Goal: Find specific page/section: Find specific page/section

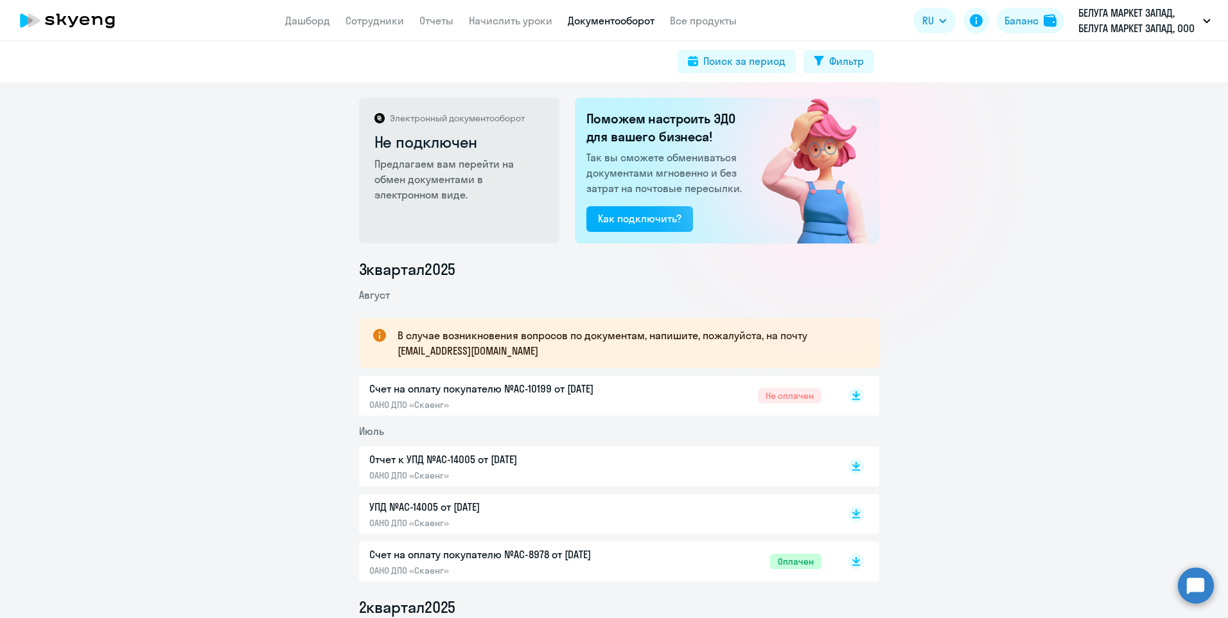
click at [1134, 27] on p "БЕЛУГА МАРКЕТ ЗАПАД, БЕЛУГА МАРКЕТ ЗАПАД, ООО" at bounding box center [1137, 20] width 119 height 31
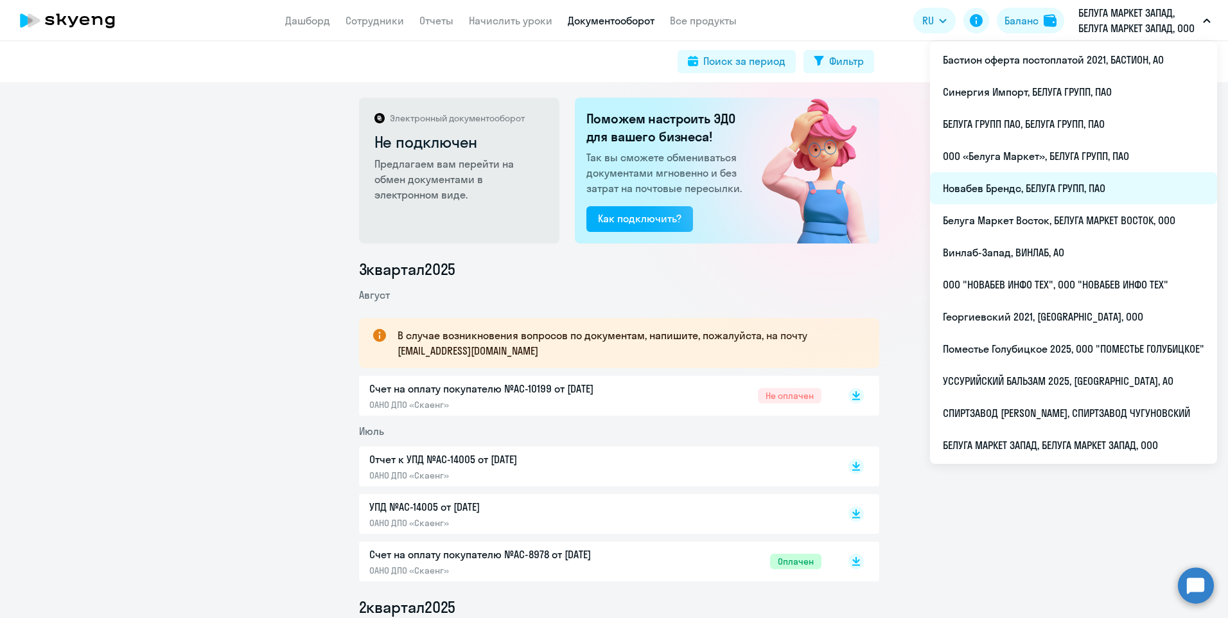
click at [1069, 184] on li "Новабев Брендс, БЕЛУГА ГРУПП, ПАО" at bounding box center [1073, 188] width 287 height 32
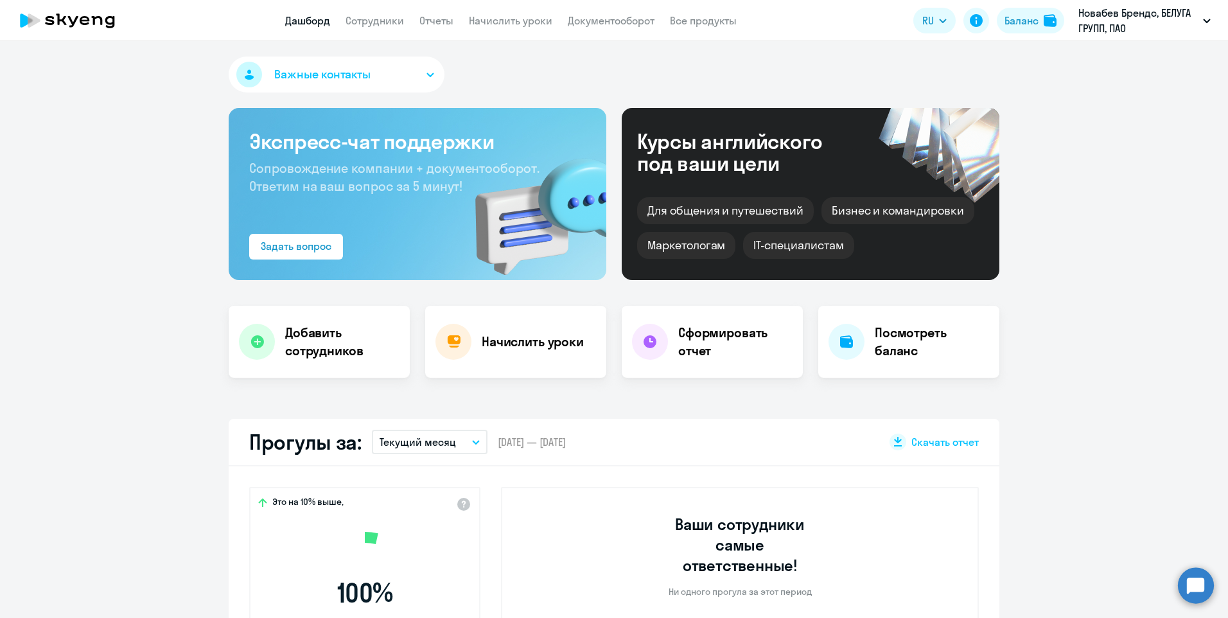
select select "30"
click at [586, 21] on link "Документооборот" at bounding box center [611, 20] width 87 height 13
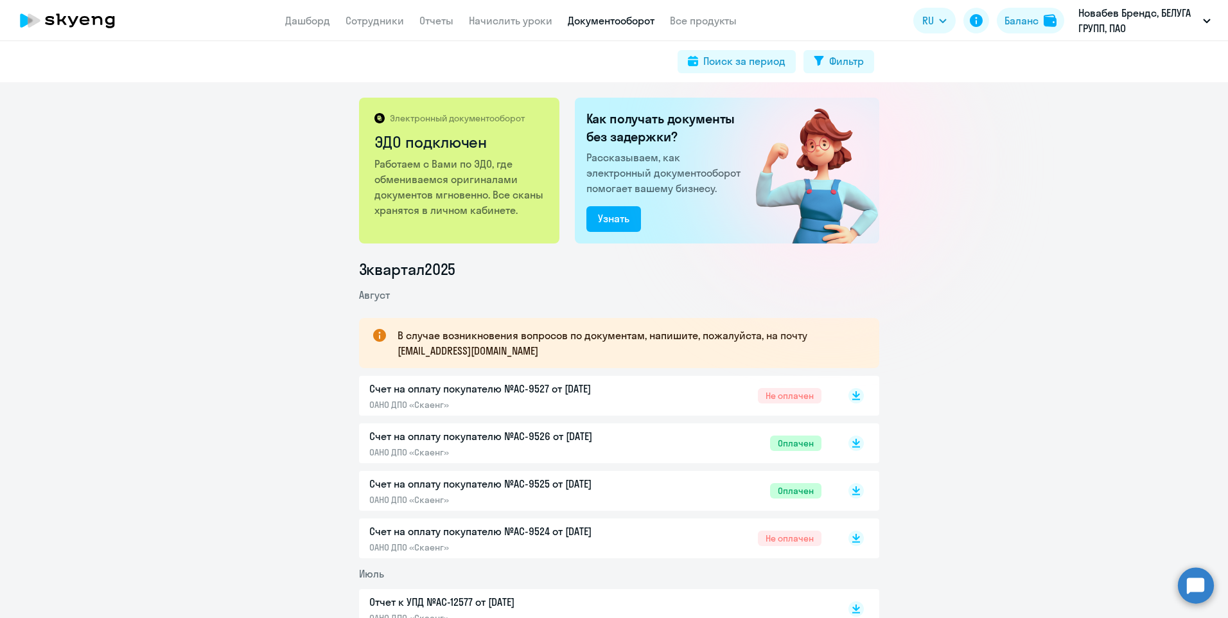
click at [552, 432] on p "Счет на оплату покупателю №AC-9526 от [DATE]" at bounding box center [504, 435] width 270 height 15
click at [561, 391] on p "Счет на оплату покупателю №AC-9527 от [DATE]" at bounding box center [504, 388] width 270 height 15
click at [592, 535] on p "Счет на оплату покупателю №AC-9524 от [DATE]" at bounding box center [504, 530] width 270 height 15
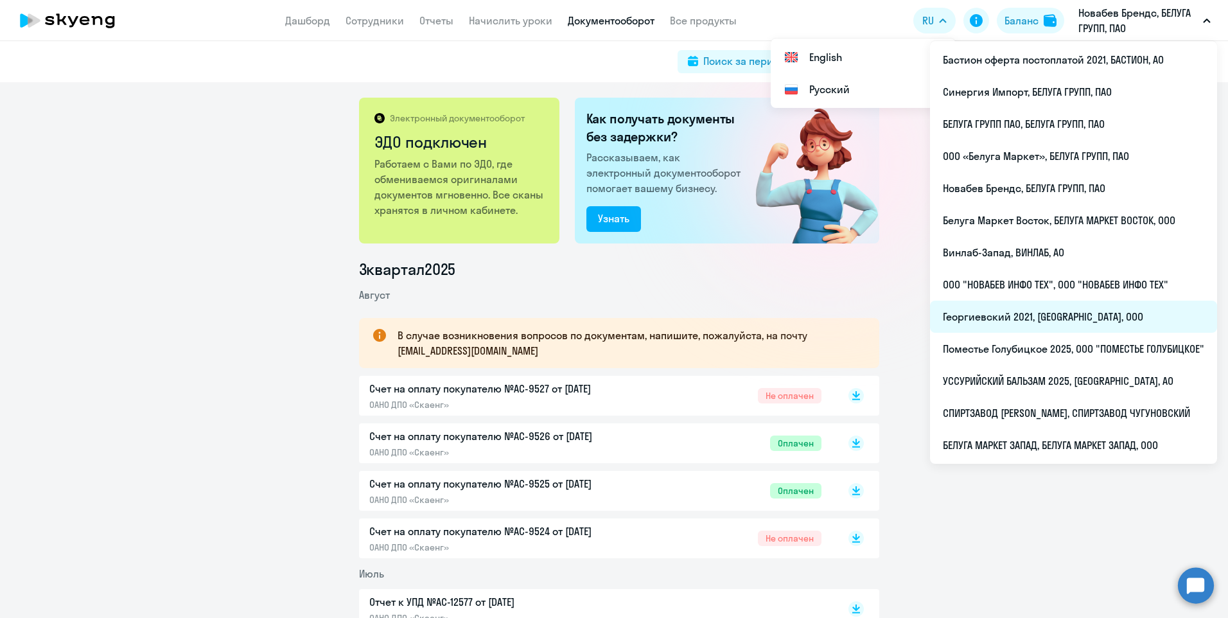
click at [1037, 319] on li "Георгиевский 2021, [GEOGRAPHIC_DATA], ООО" at bounding box center [1073, 317] width 287 height 32
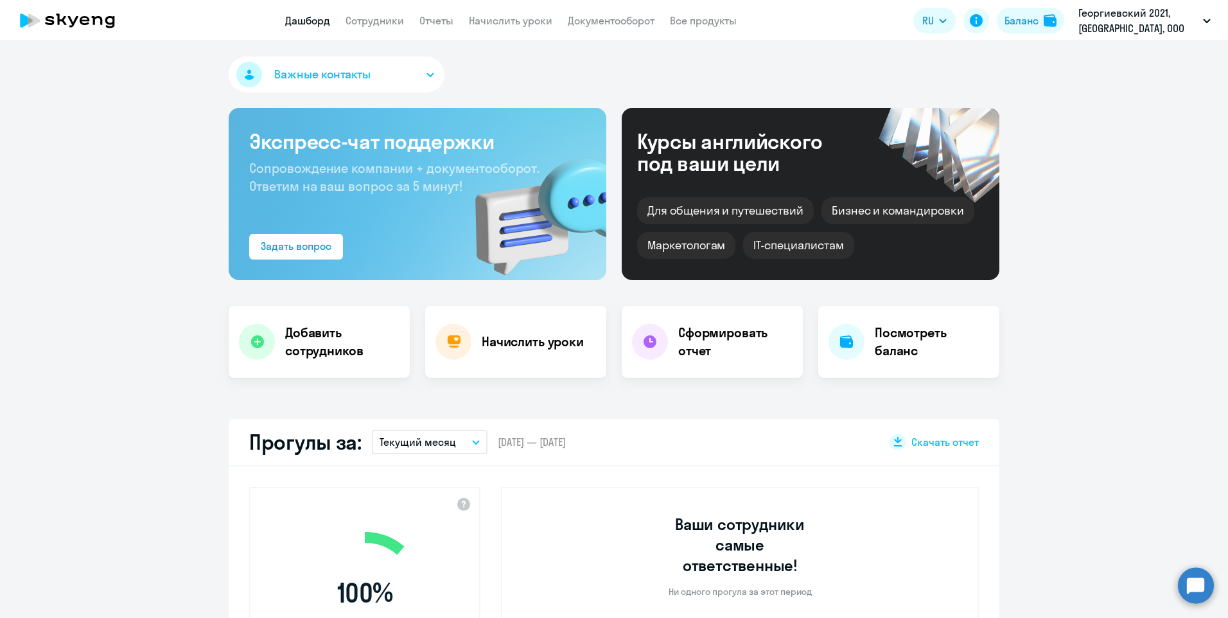
click at [620, 10] on app-header "Дашборд Сотрудники Отчеты Начислить уроки Документооборот Все продукты Дашборд …" at bounding box center [614, 20] width 1228 height 41
click at [626, 21] on link "Документооборот" at bounding box center [611, 20] width 87 height 13
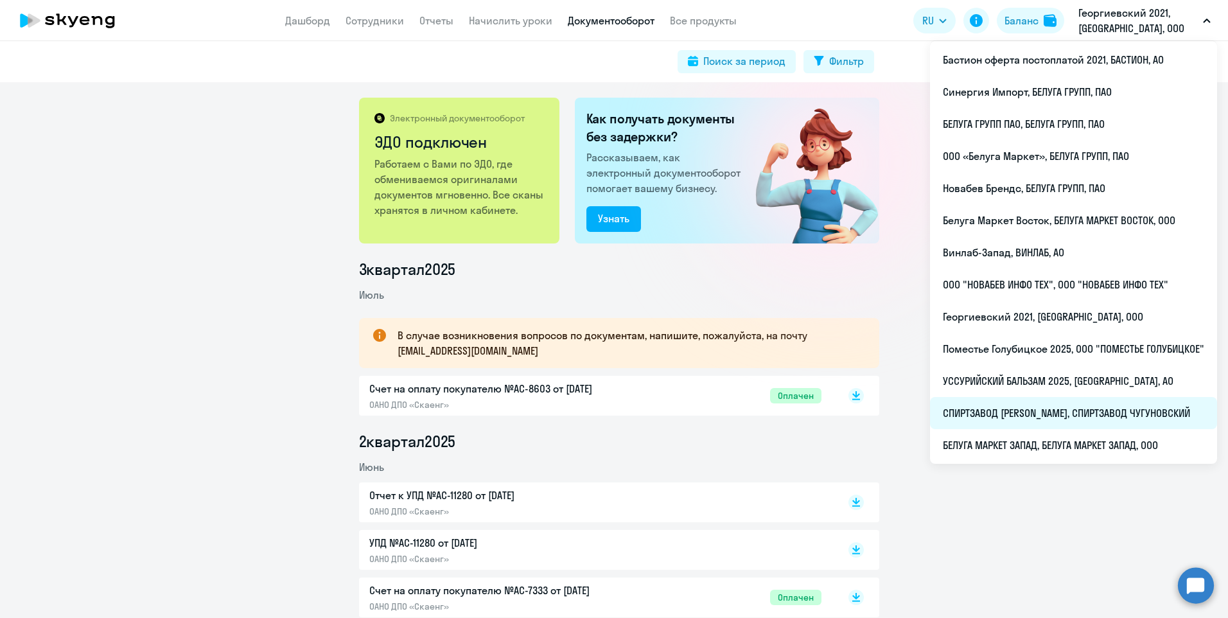
click at [1029, 405] on li "СПИРТЗАВОД [PERSON_NAME], СПИРТЗАВОД ЧУГУНОВСКИЙ" at bounding box center [1073, 413] width 287 height 32
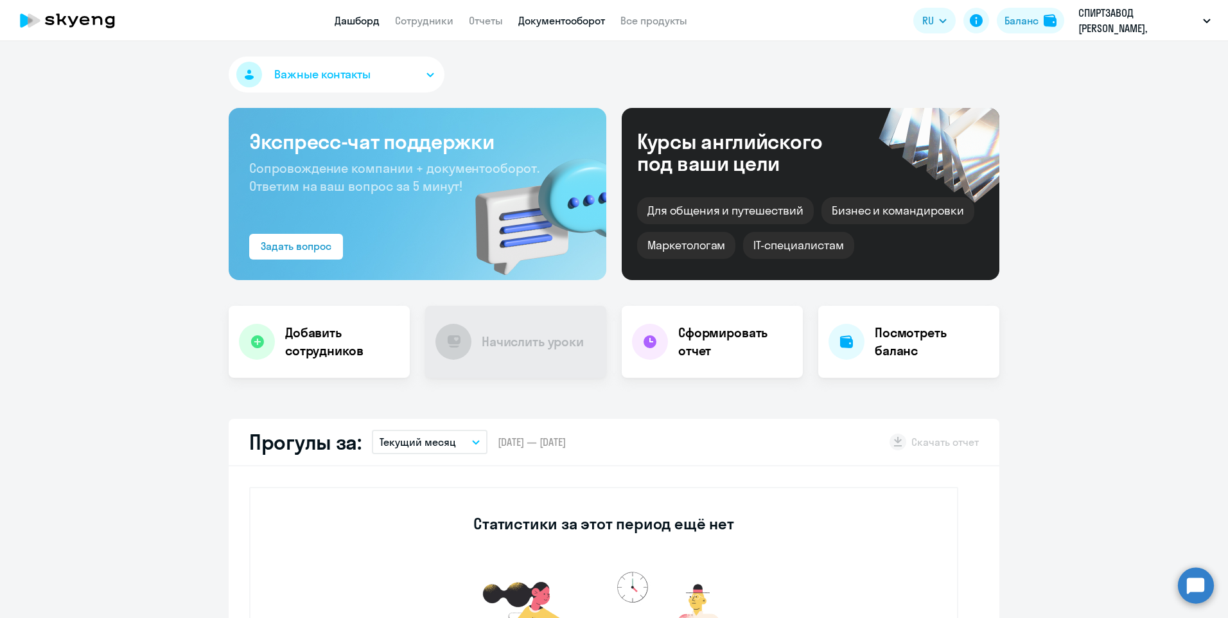
click at [584, 22] on link "Документооборот" at bounding box center [561, 20] width 87 height 13
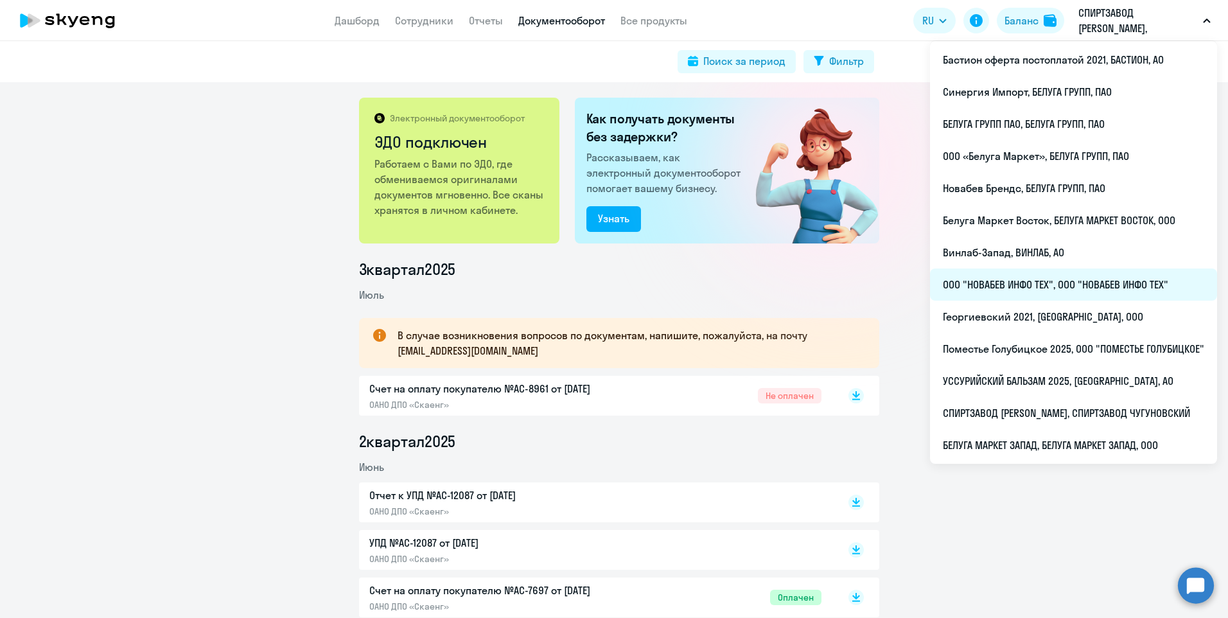
click at [1114, 281] on li "ООО "НОВАБЕВ ИНФО ТЕХ", ООО "НОВАБЕВ ИНФО ТЕХ"" at bounding box center [1073, 284] width 287 height 32
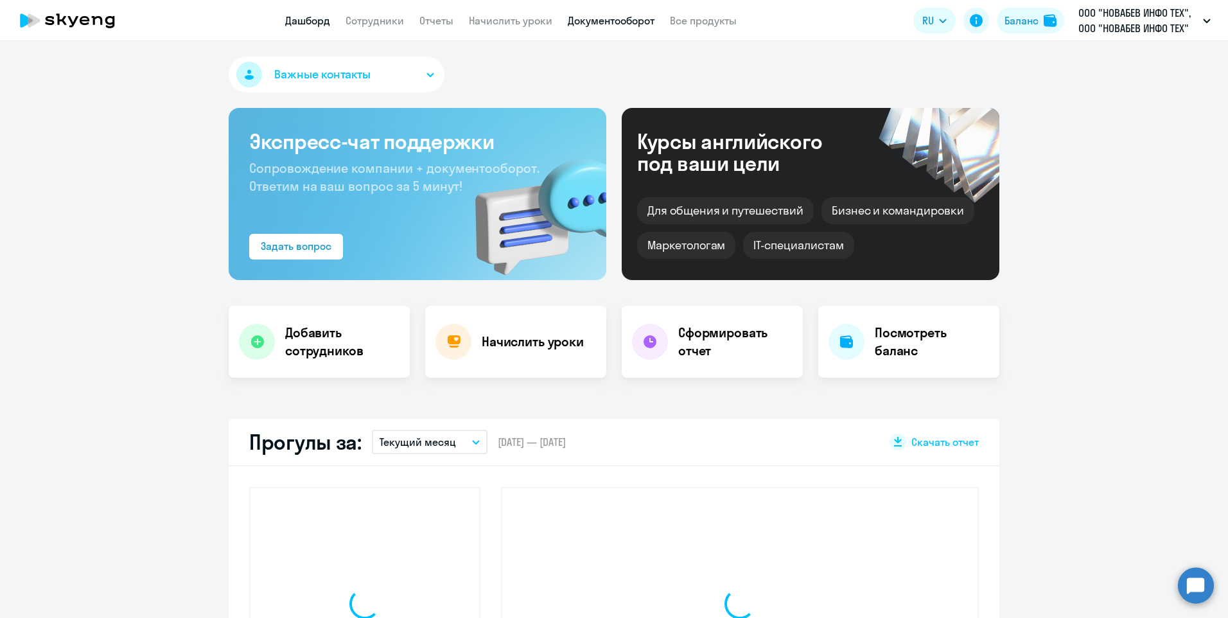
select select "30"
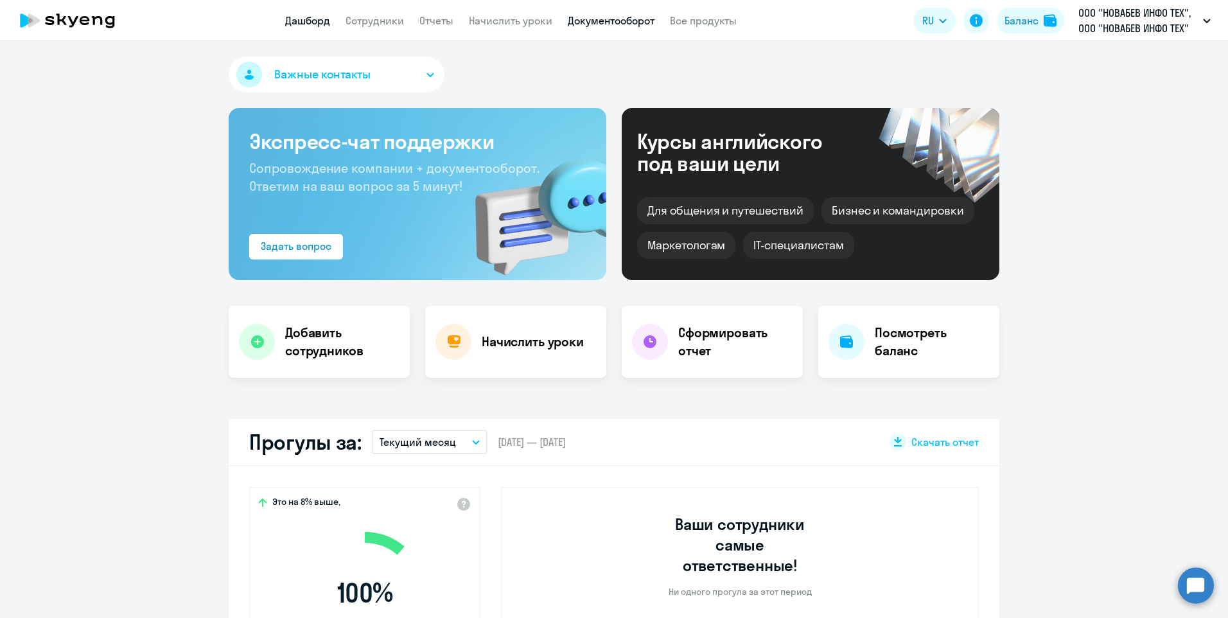
click at [602, 24] on link "Документооборот" at bounding box center [611, 20] width 87 height 13
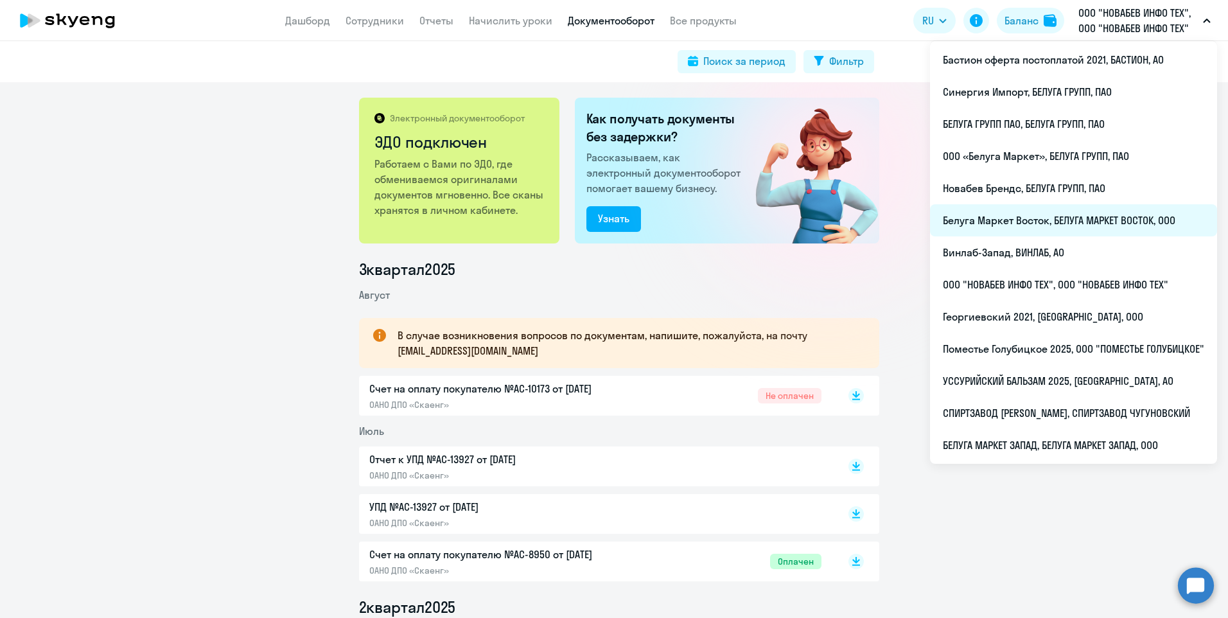
click at [1056, 229] on li "Белуга Маркет Восток, БЕЛУГА МАРКЕТ ВОСТОК, ООО" at bounding box center [1073, 220] width 287 height 32
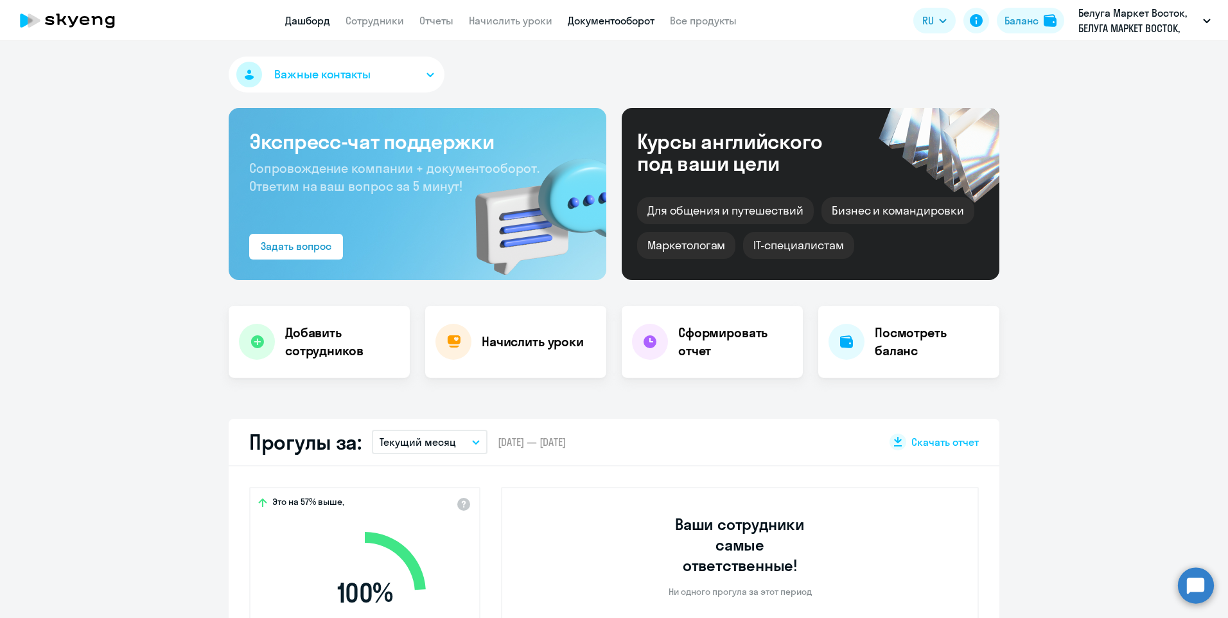
click at [649, 24] on link "Документооборот" at bounding box center [611, 20] width 87 height 13
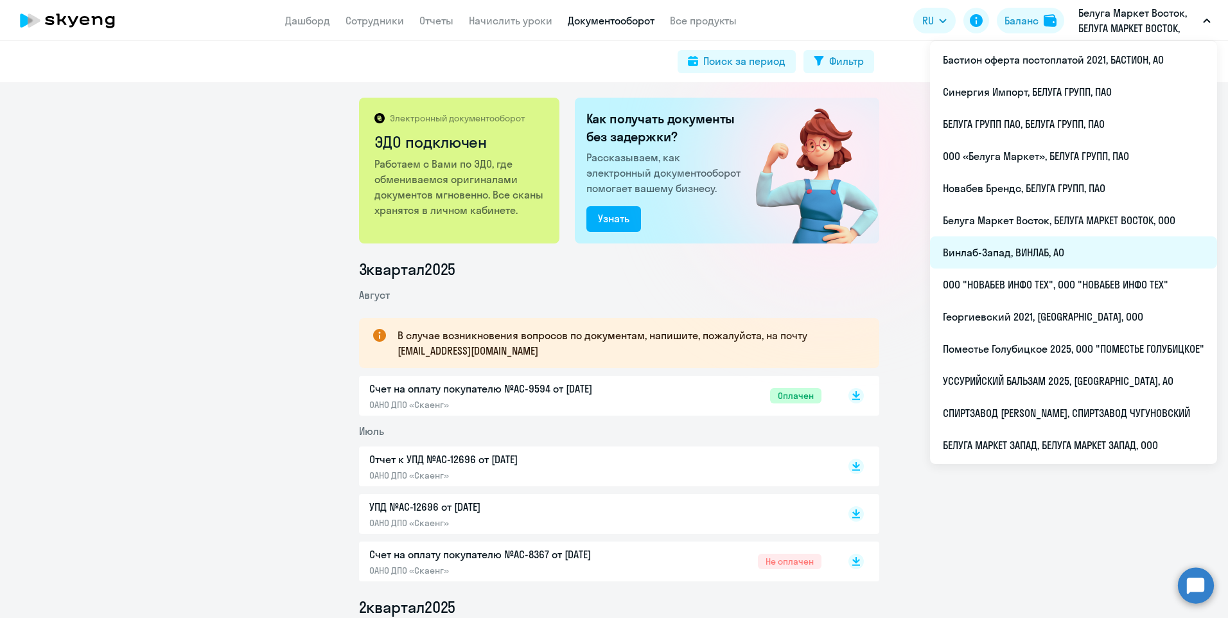
click at [1055, 255] on li "Винлаб-Запад, ВИНЛАБ, АО" at bounding box center [1073, 252] width 287 height 32
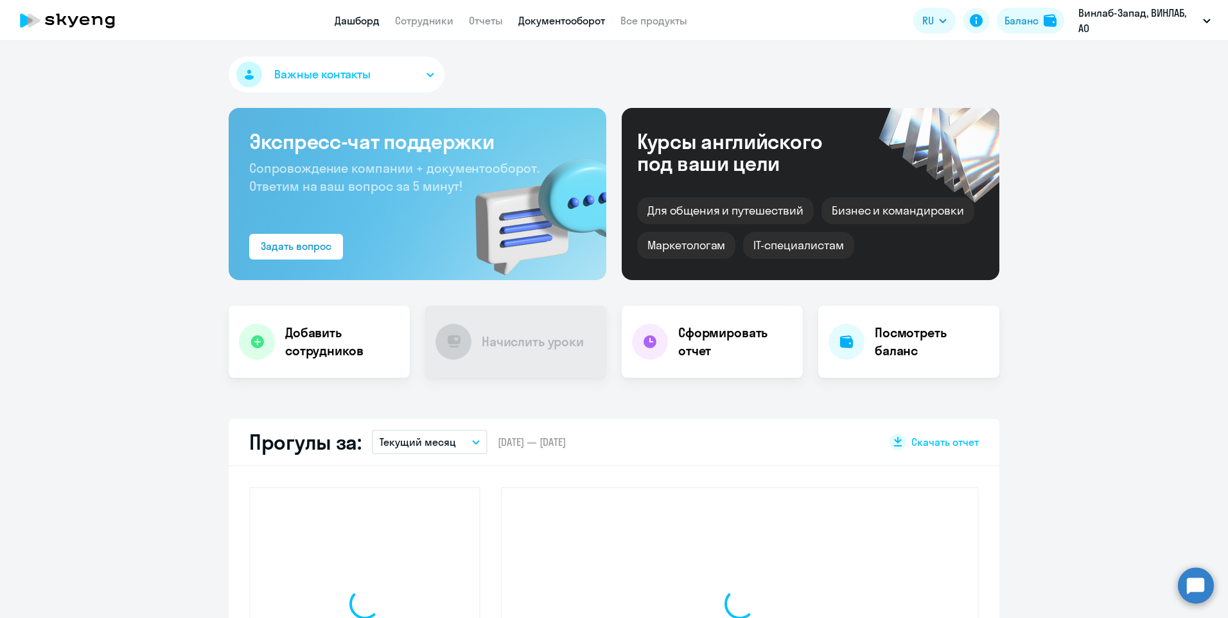
select select "30"
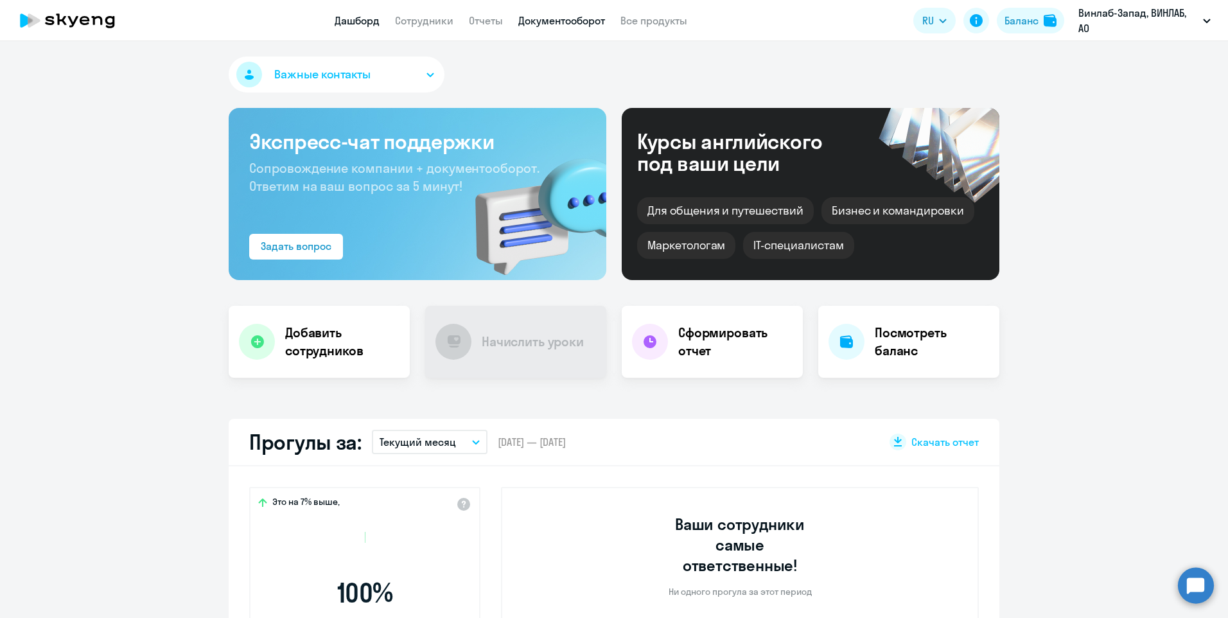
click at [599, 22] on link "Документооборот" at bounding box center [561, 20] width 87 height 13
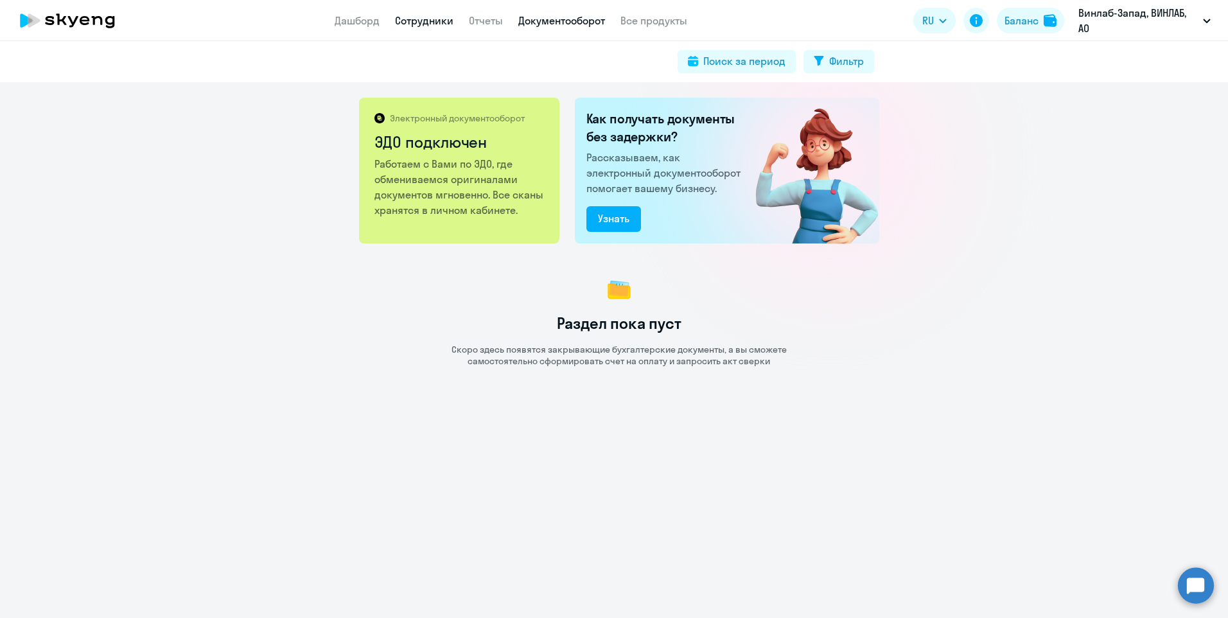
click at [426, 17] on link "Сотрудники" at bounding box center [424, 20] width 58 height 13
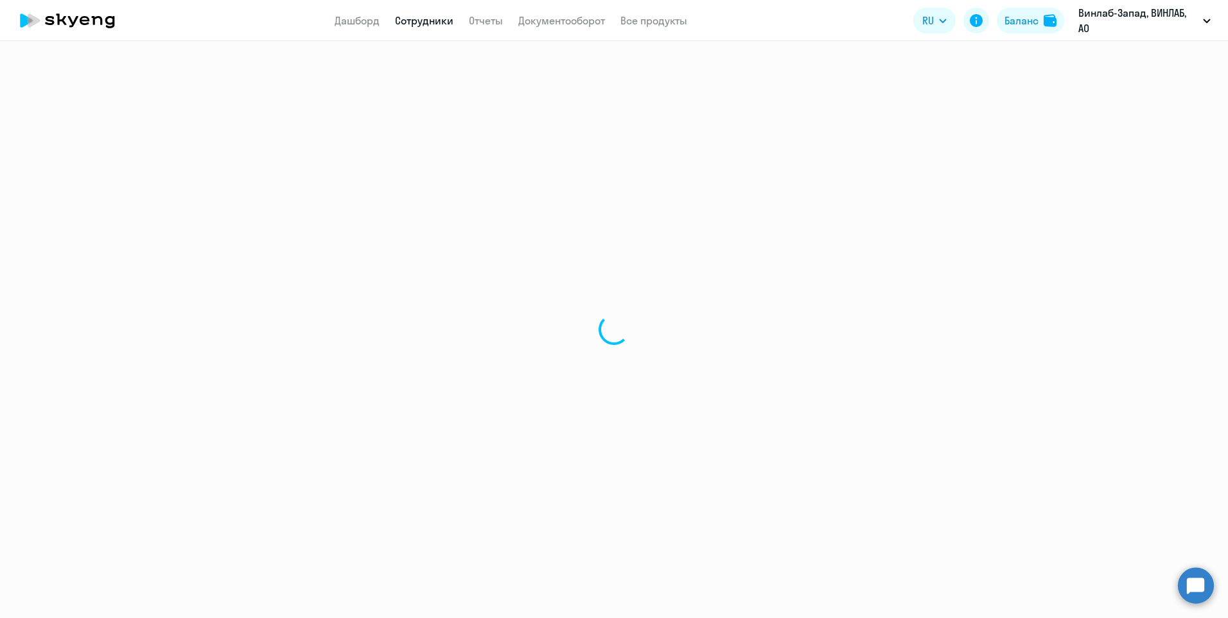
select select "30"
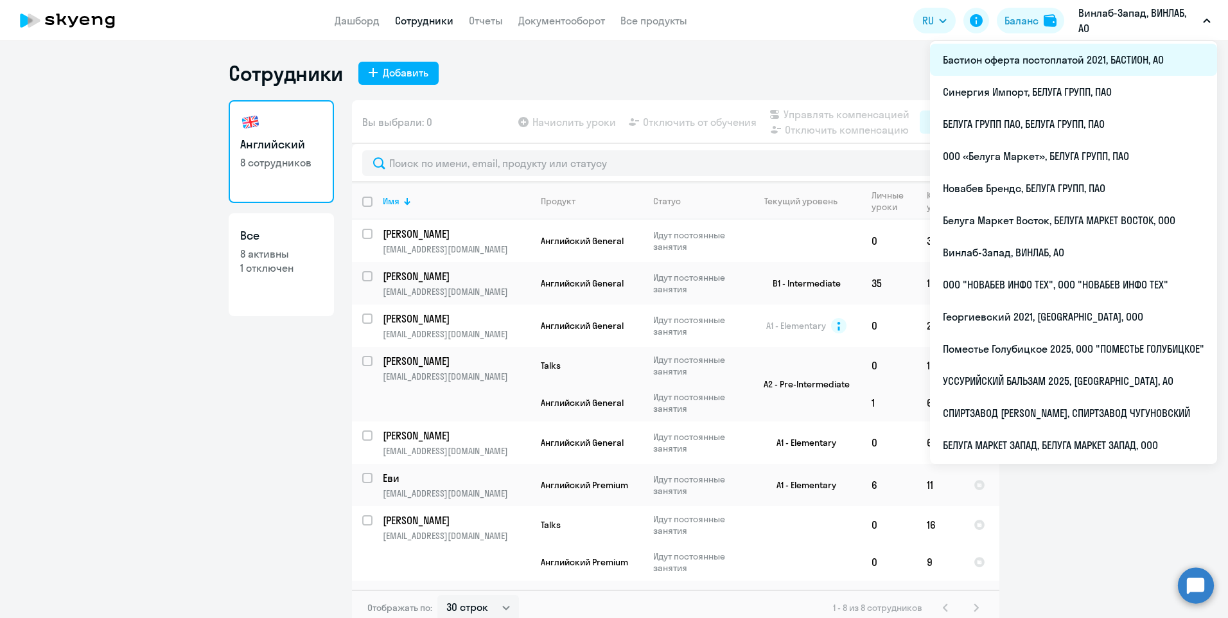
click at [1065, 68] on li "Бастион оферта постоплатой 2021, БАСТИОН, АО" at bounding box center [1073, 60] width 287 height 32
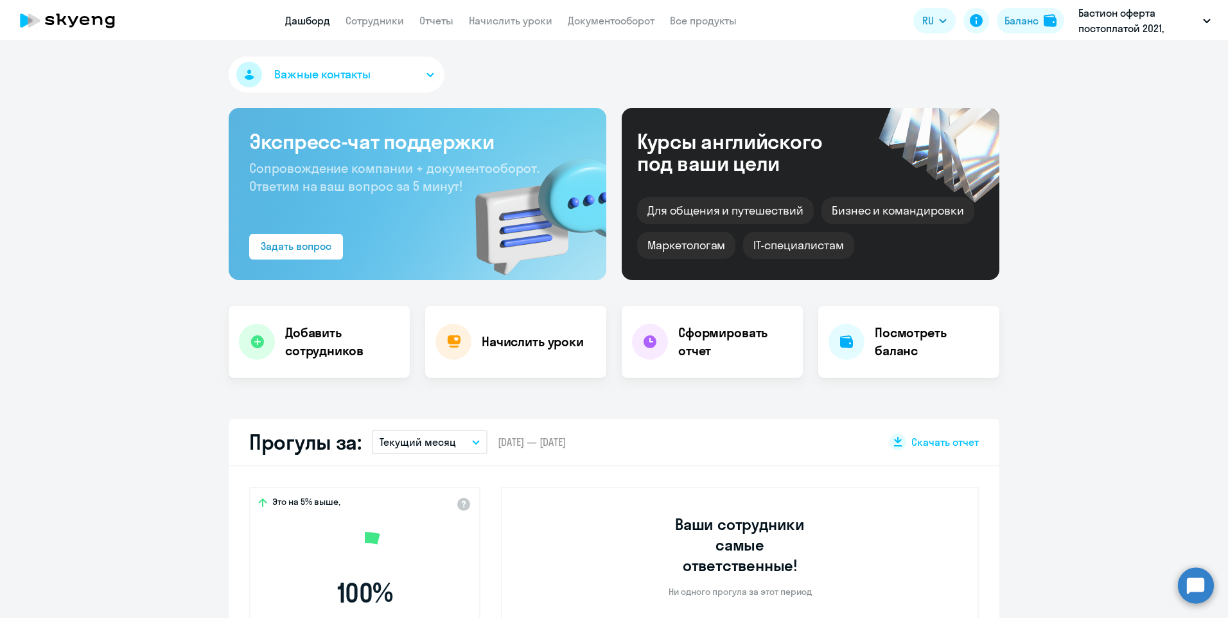
click at [625, 27] on app-menu-item-link "Документооборот" at bounding box center [611, 21] width 87 height 16
click at [625, 22] on link "Документооборот" at bounding box center [611, 20] width 87 height 13
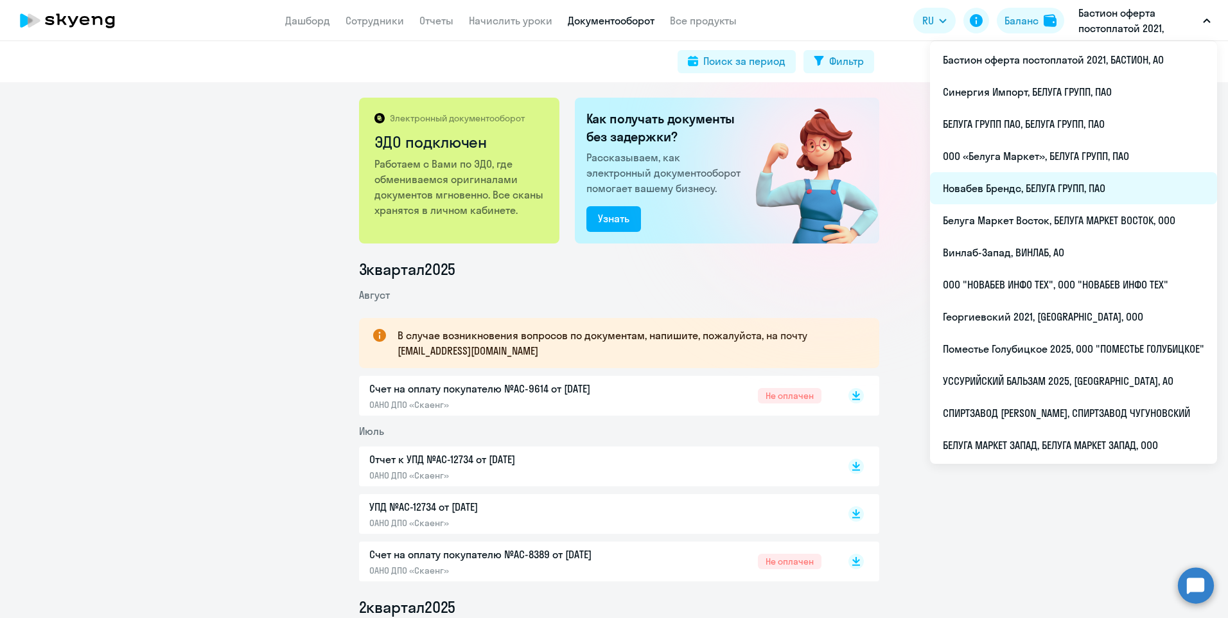
click at [1043, 197] on li "Новабев Брендс, БЕЛУГА ГРУПП, ПАО" at bounding box center [1073, 188] width 287 height 32
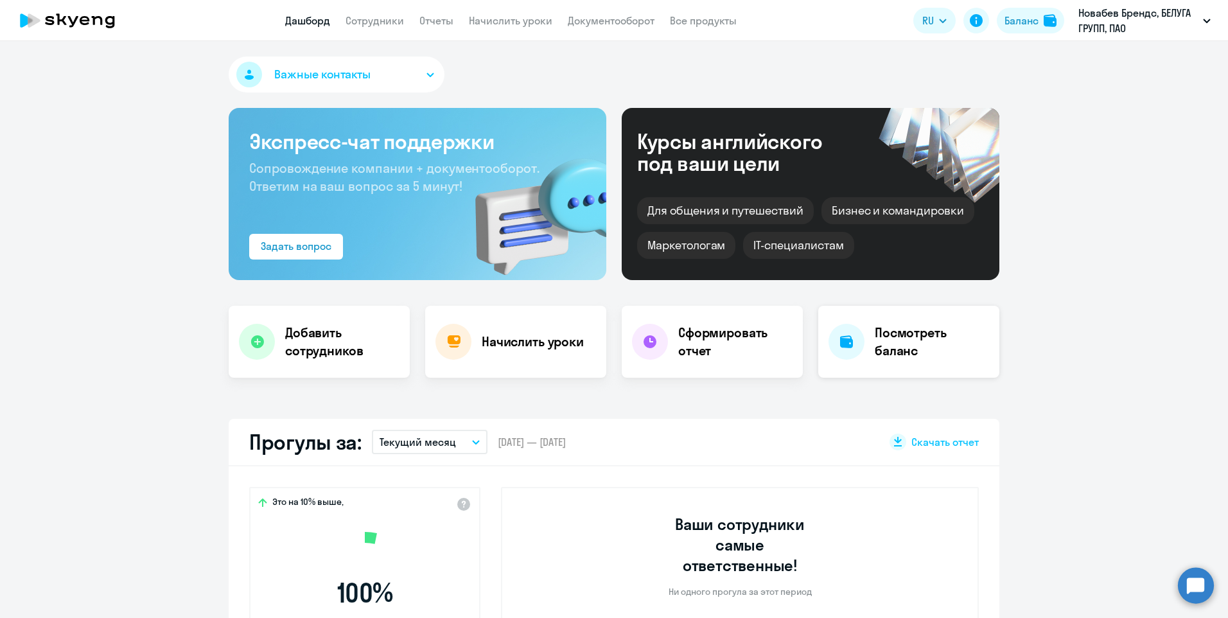
select select "30"
click at [613, 23] on link "Документооборот" at bounding box center [611, 20] width 87 height 13
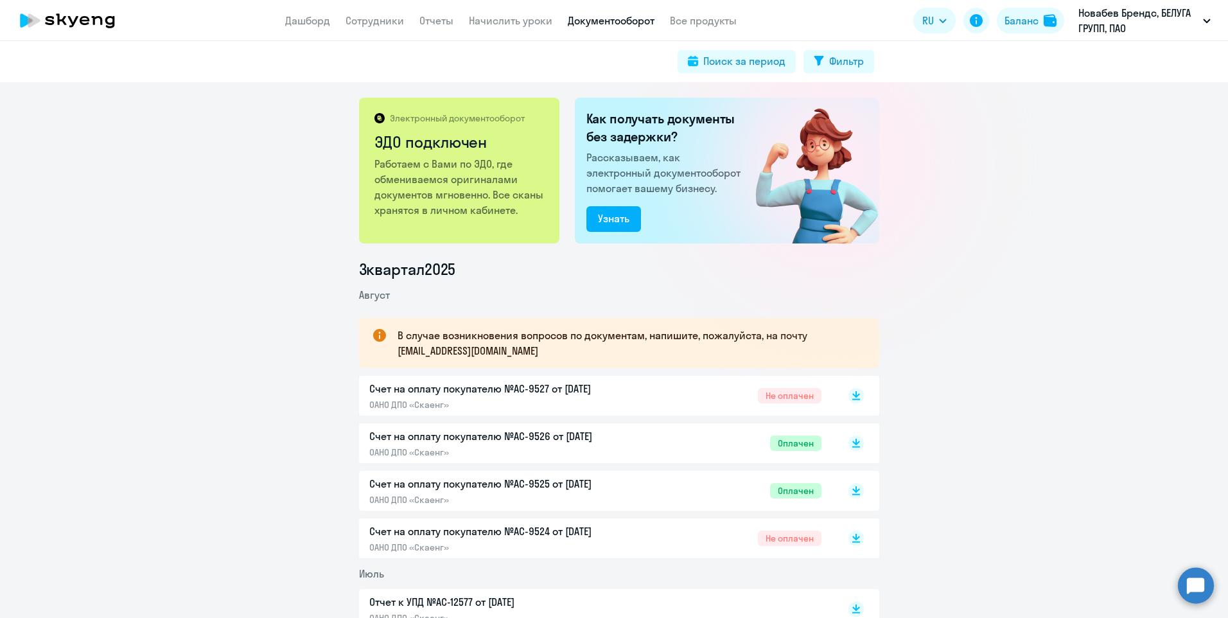
scroll to position [257, 0]
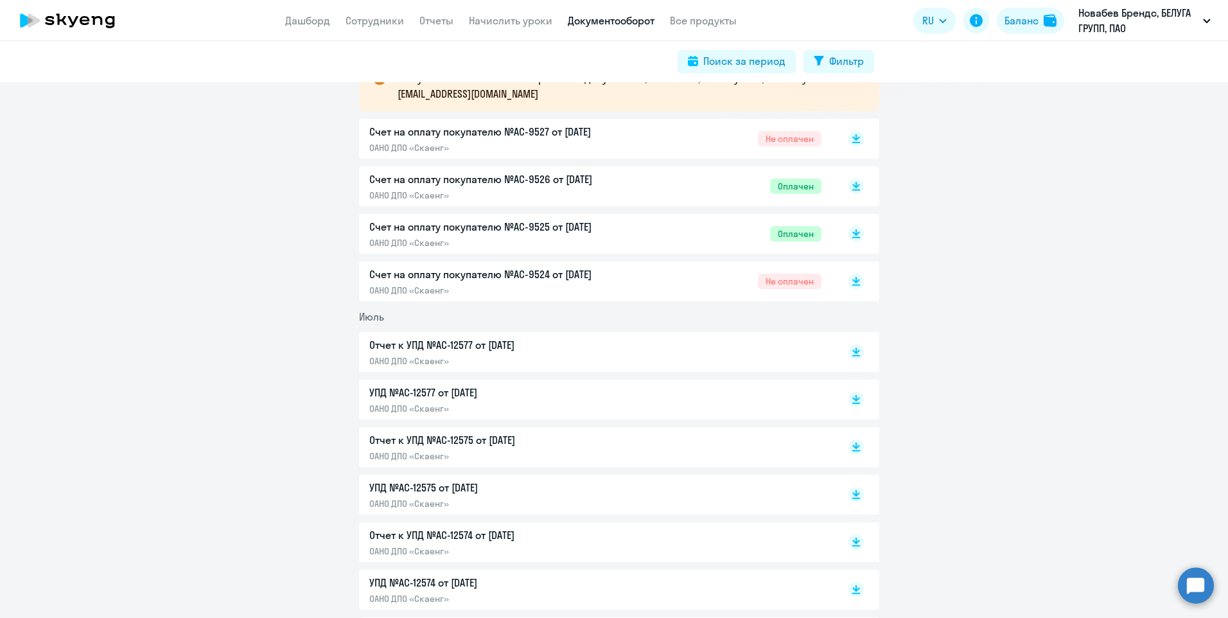
click at [581, 271] on p "Счет на оплату покупателю №AC-9524 от [DATE]" at bounding box center [504, 274] width 270 height 15
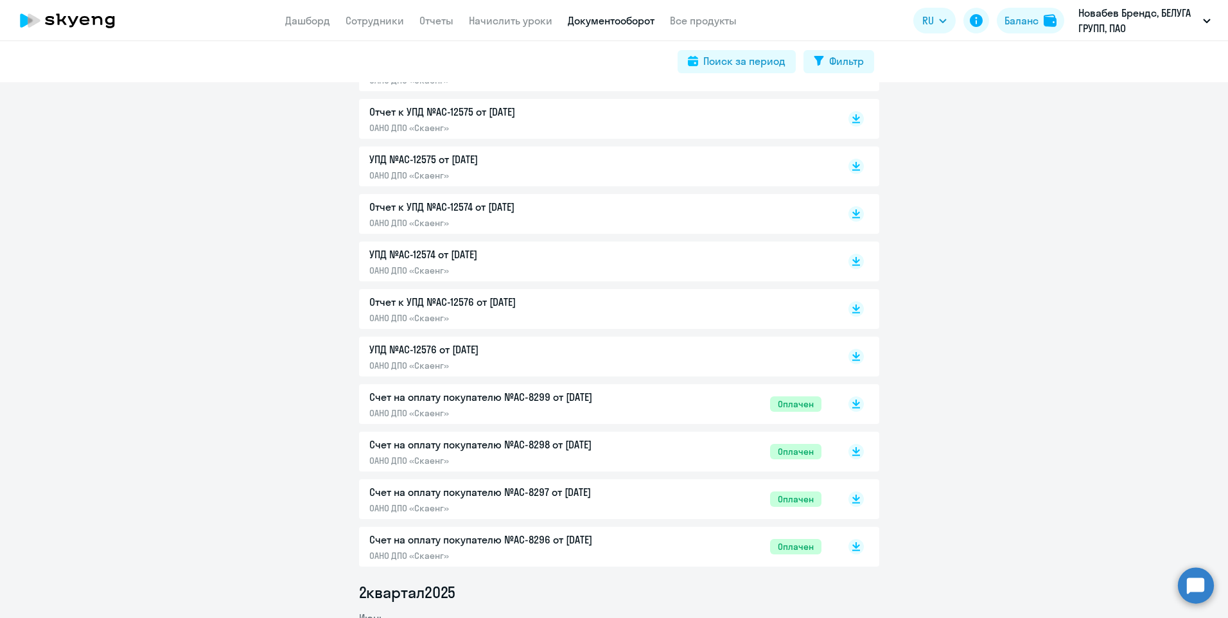
scroll to position [706, 0]
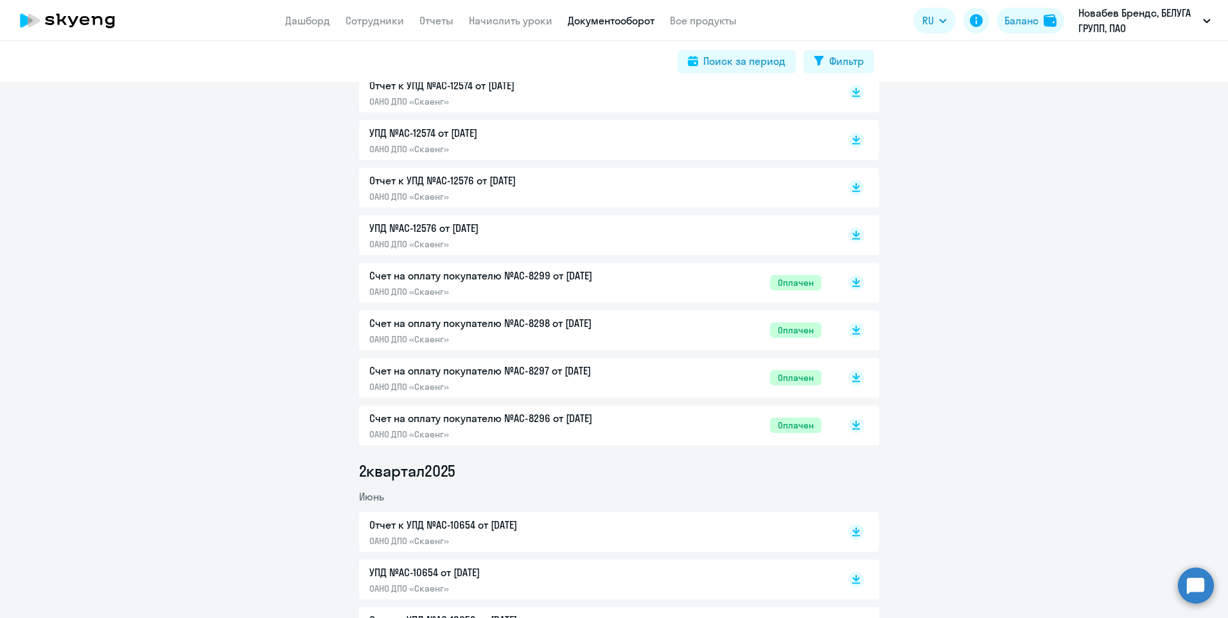
click at [583, 414] on p "Счет на оплату покупателю №AC-8296 от [DATE]" at bounding box center [504, 417] width 270 height 15
click at [576, 373] on p "Счет на оплату покупателю №AC-8297 от [DATE]" at bounding box center [504, 370] width 270 height 15
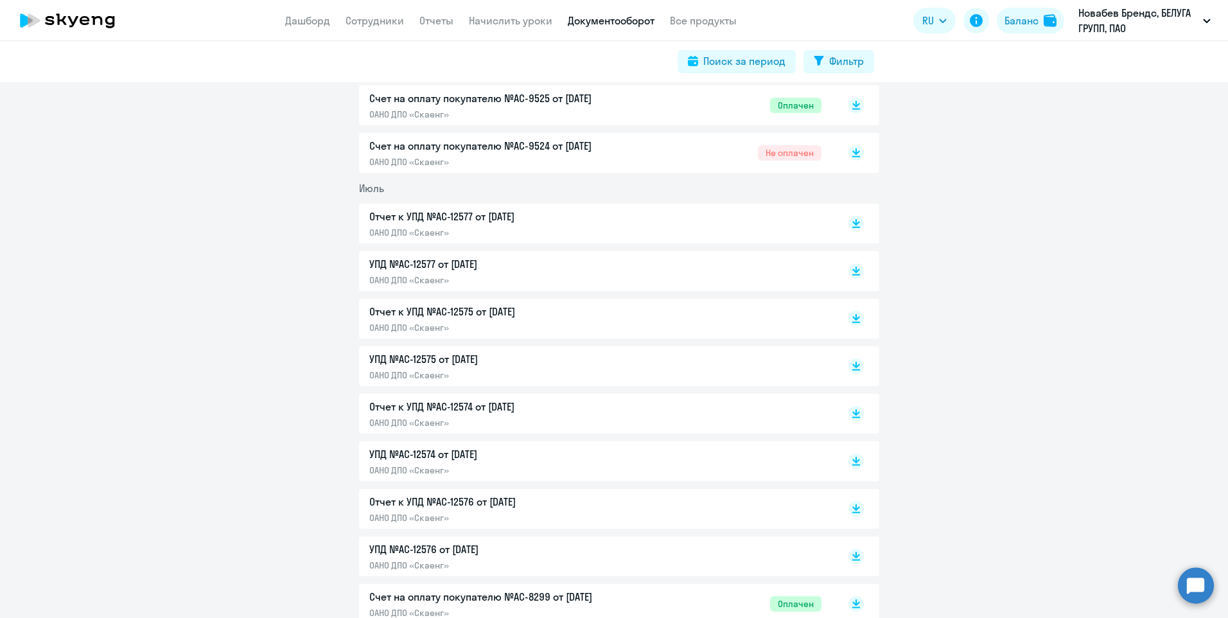
scroll to position [128, 0]
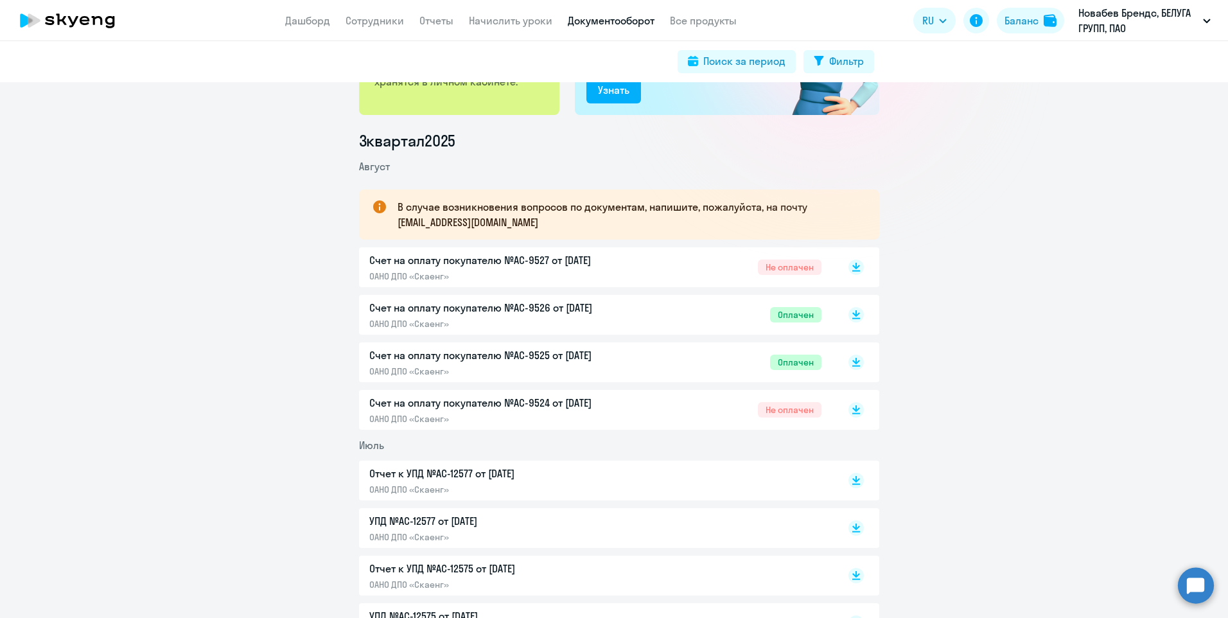
click at [513, 357] on p "Счет на оплату покупателю №AC-9525 от [DATE]" at bounding box center [504, 354] width 270 height 15
click at [599, 309] on p "Счет на оплату покупателю №AC-9526 от [DATE]" at bounding box center [504, 307] width 270 height 15
click at [556, 256] on p "Счет на оплату покупателю №AC-9527 от [DATE]" at bounding box center [504, 259] width 270 height 15
click at [516, 400] on p "Счет на оплату покупателю №AC-9524 от [DATE]" at bounding box center [504, 402] width 270 height 15
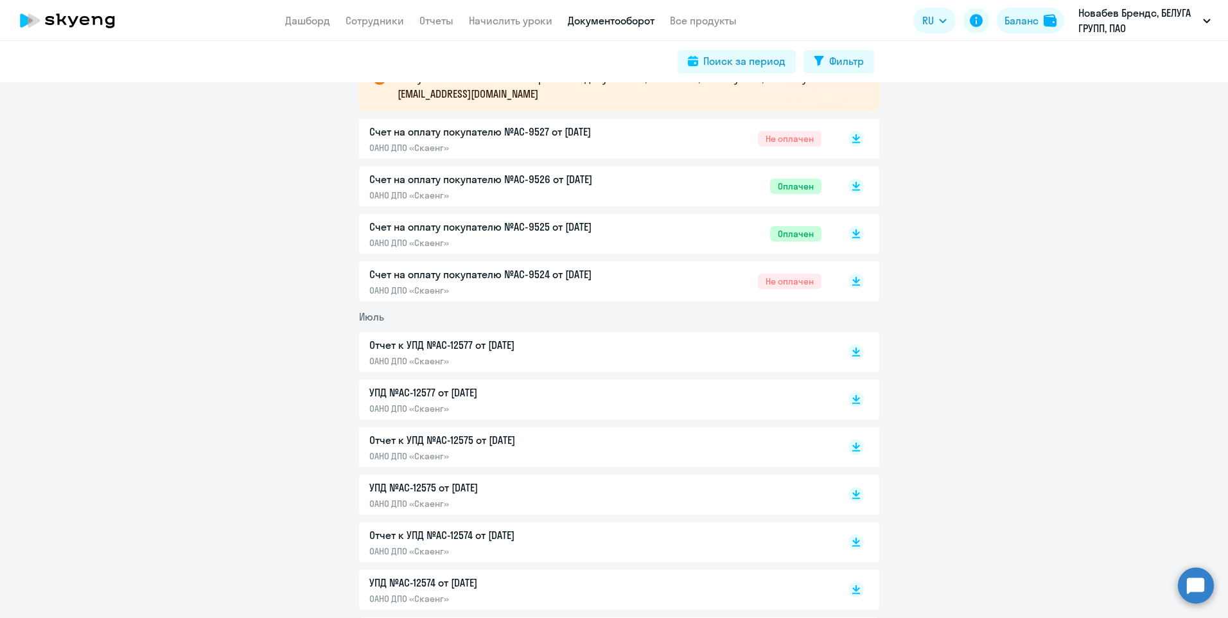
scroll to position [0, 0]
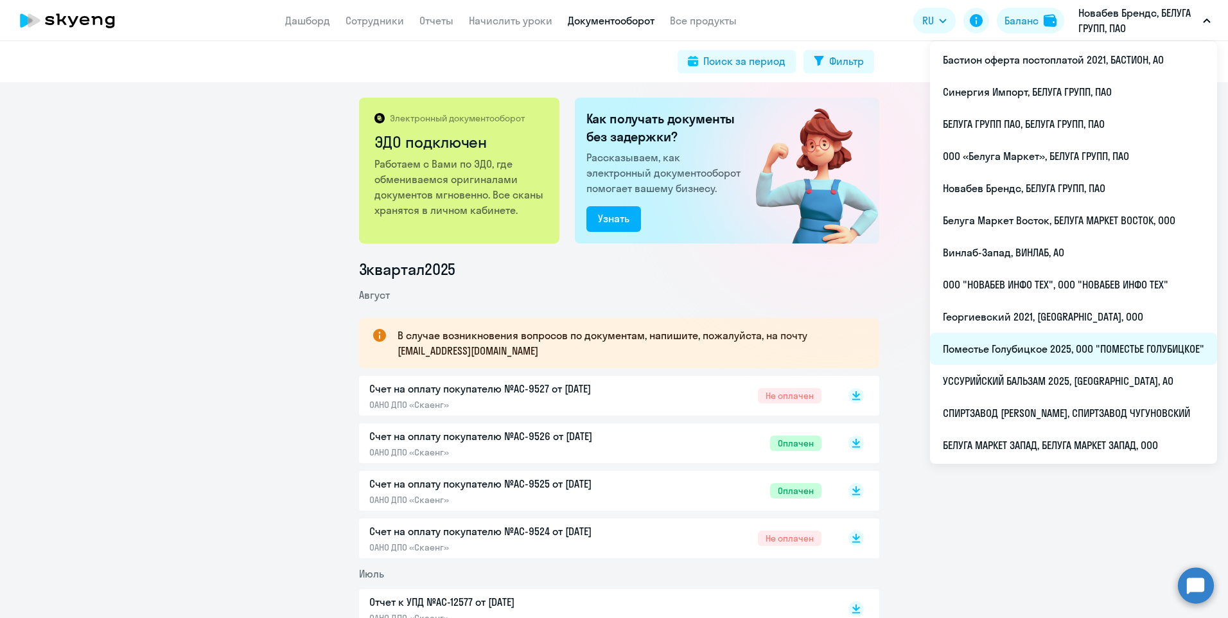
click at [1007, 349] on li "Поместье Голубицкое 2025, ООО "ПОМЕСТЬЕ ГОЛУБИЦКОЕ"" at bounding box center [1073, 349] width 287 height 32
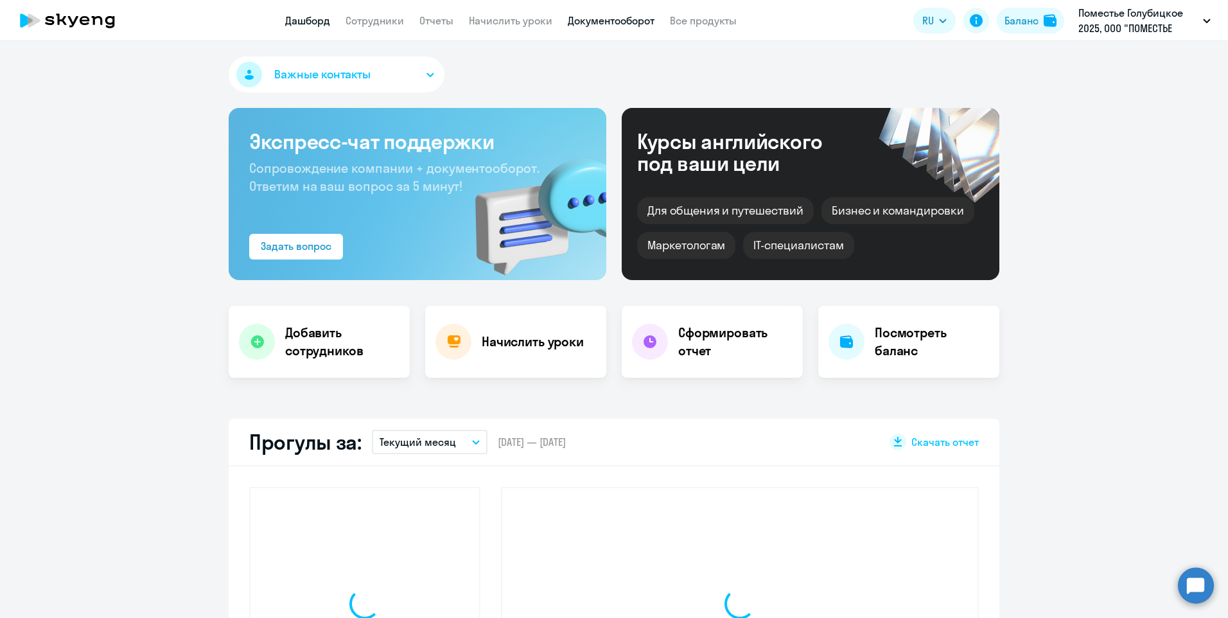
click at [608, 22] on link "Документооборот" at bounding box center [611, 20] width 87 height 13
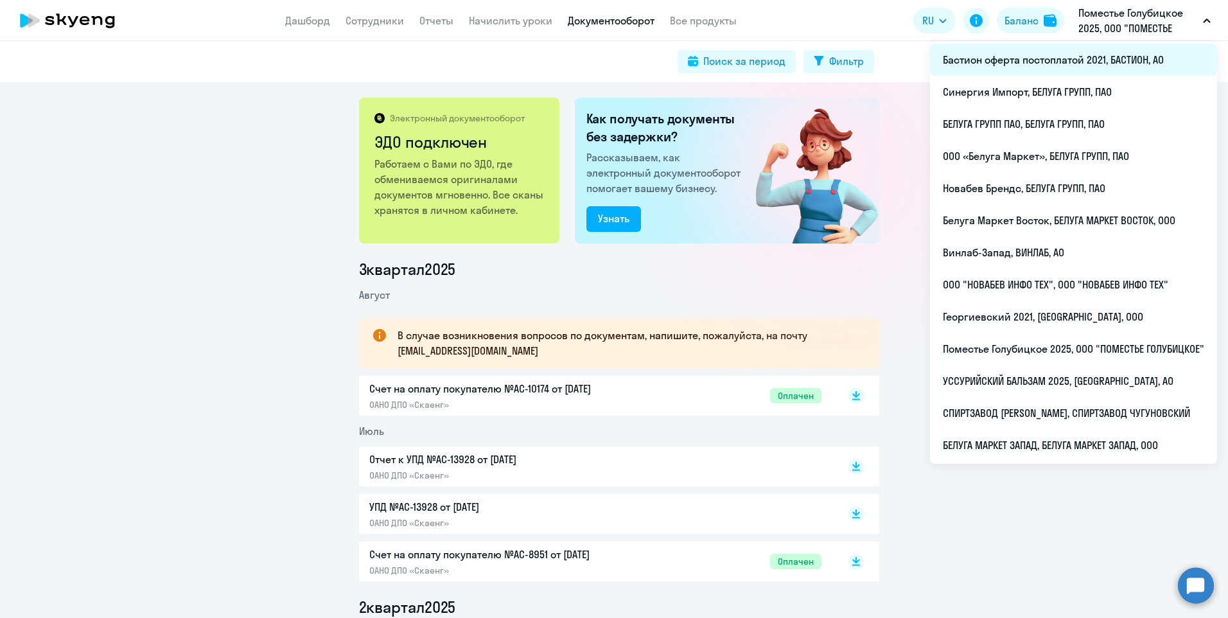
click at [1058, 57] on li "Бастион оферта постоплатой 2021, БАСТИОН, АО" at bounding box center [1073, 60] width 287 height 32
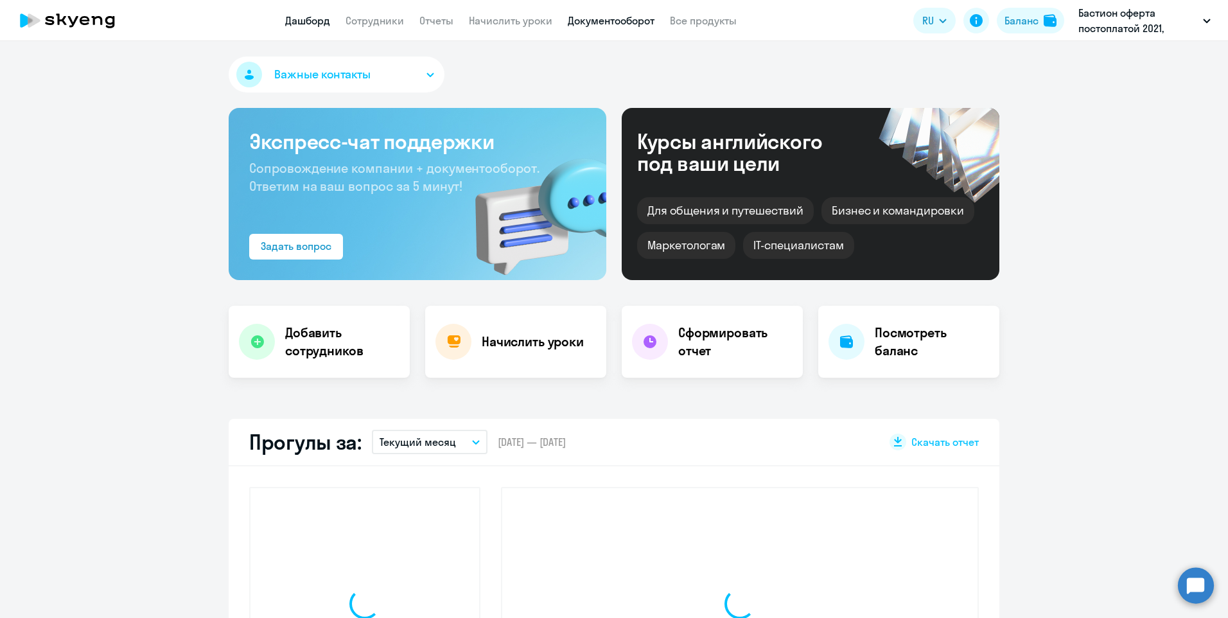
click at [607, 23] on link "Документооборот" at bounding box center [611, 20] width 87 height 13
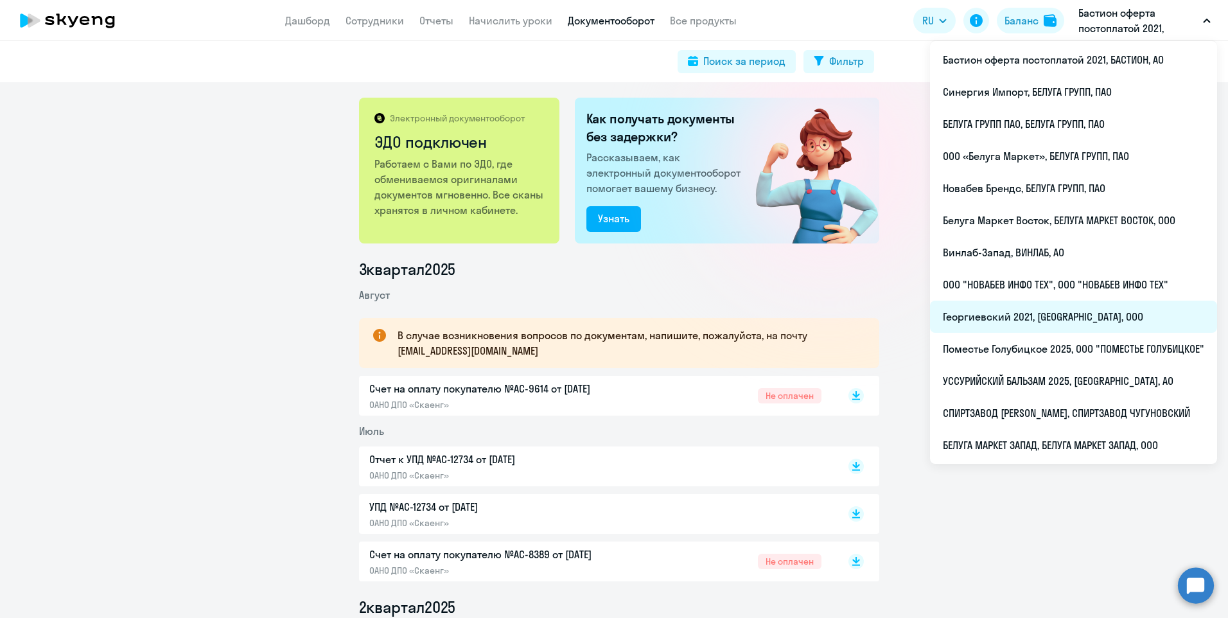
click at [1045, 320] on li "Георгиевский 2021, [GEOGRAPHIC_DATA], ООО" at bounding box center [1073, 317] width 287 height 32
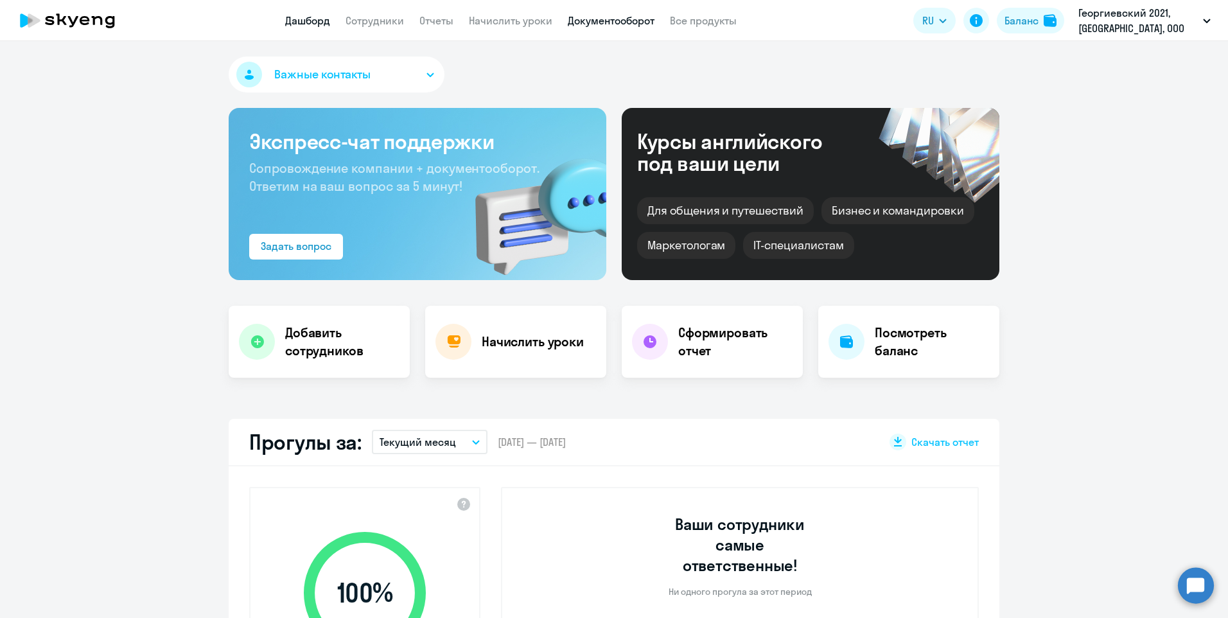
click at [626, 25] on link "Документооборот" at bounding box center [611, 20] width 87 height 13
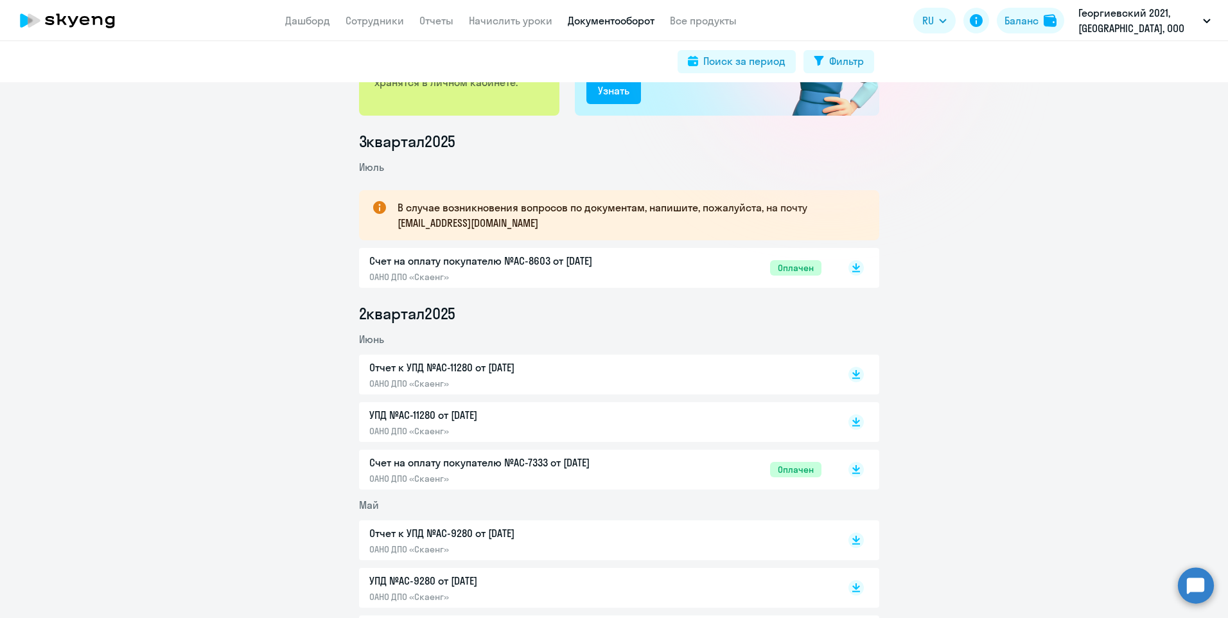
scroll to position [128, 0]
click at [507, 461] on p "Счет на оплату покупателю №AC-7333 от [DATE]" at bounding box center [504, 461] width 270 height 15
click at [520, 260] on p "Счет на оплату покупателю №AC-8603 от [DATE]" at bounding box center [504, 259] width 270 height 15
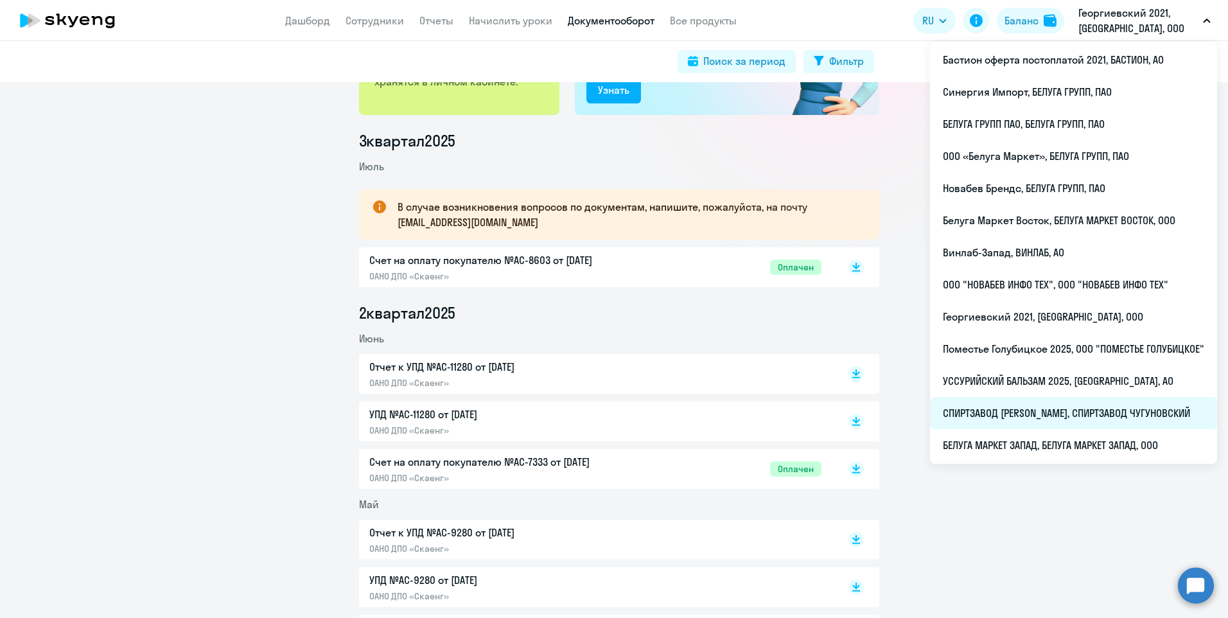
click at [1075, 410] on li "СПИРТЗАВОД [PERSON_NAME], СПИРТЗАВОД ЧУГУНОВСКИЙ" at bounding box center [1073, 413] width 287 height 32
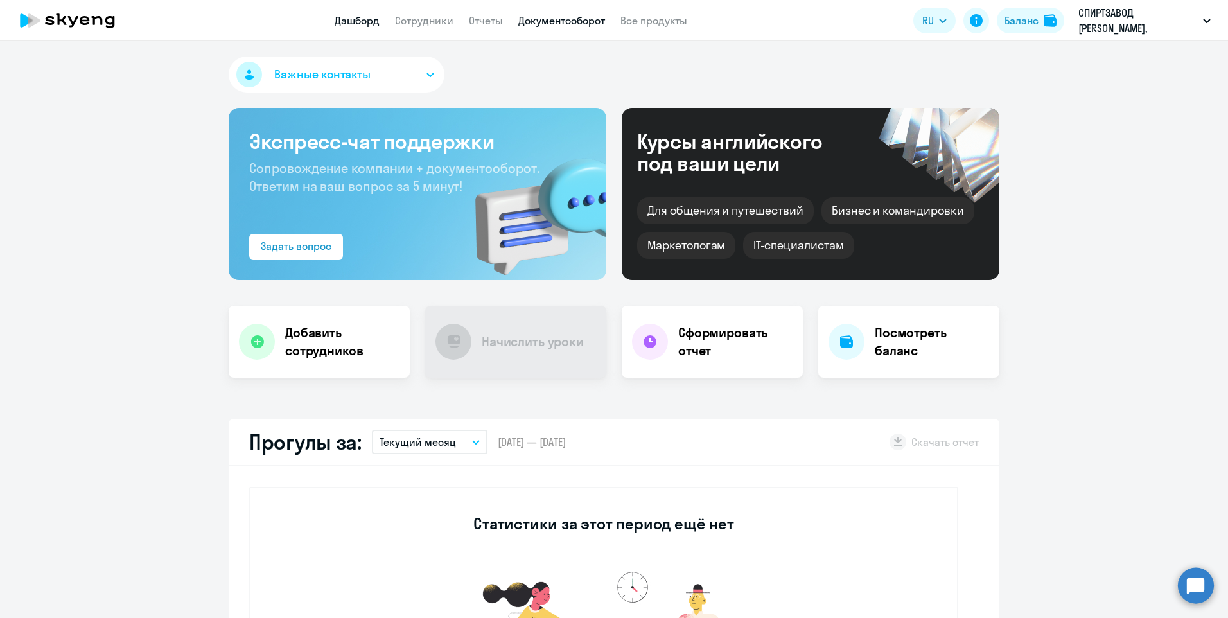
click at [596, 24] on link "Документооборот" at bounding box center [561, 20] width 87 height 13
